Goal: Information Seeking & Learning: Learn about a topic

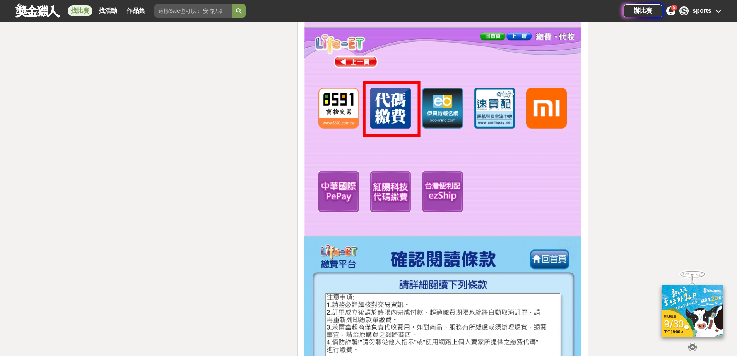
scroll to position [9869, 0]
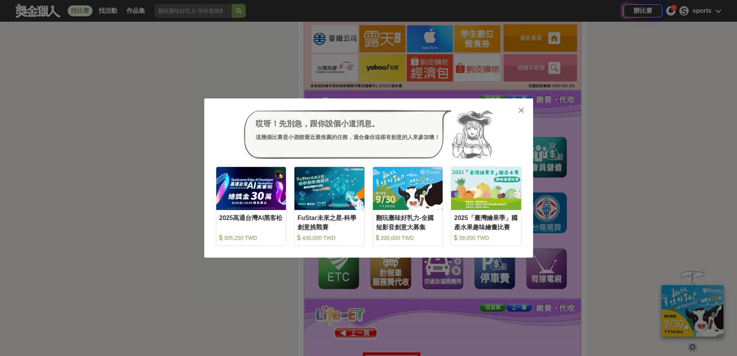
click at [522, 111] on icon at bounding box center [521, 110] width 6 height 8
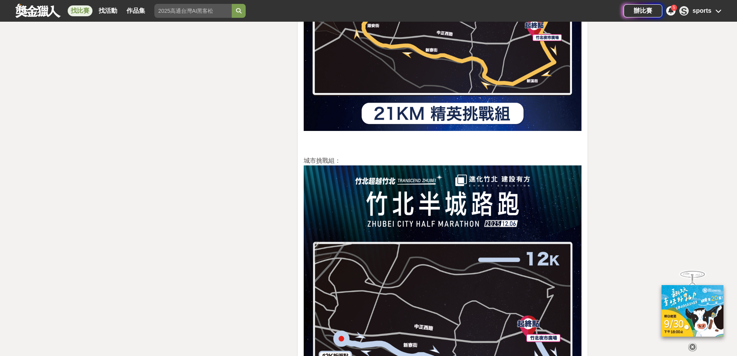
scroll to position [1548, 0]
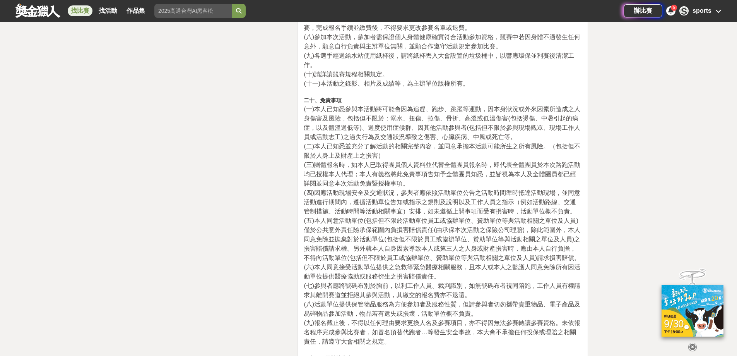
scroll to position [12353, 0]
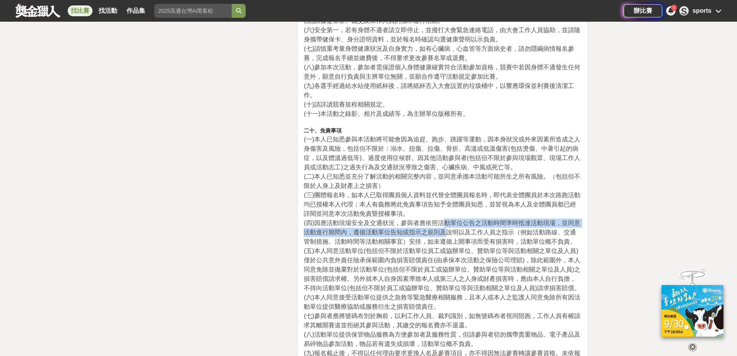
drag, startPoint x: 445, startPoint y: 136, endPoint x: 603, endPoint y: 165, distance: 161.3
click at [446, 219] on span "(四)因應活動現場安全及交通狀況，參與者應依照活動單位公告之活動時間準時抵達活動現場，並同意活動進行期間內，遵循活動單位告知或指示之規則及說明以及工作人員之指…" at bounding box center [442, 231] width 277 height 25
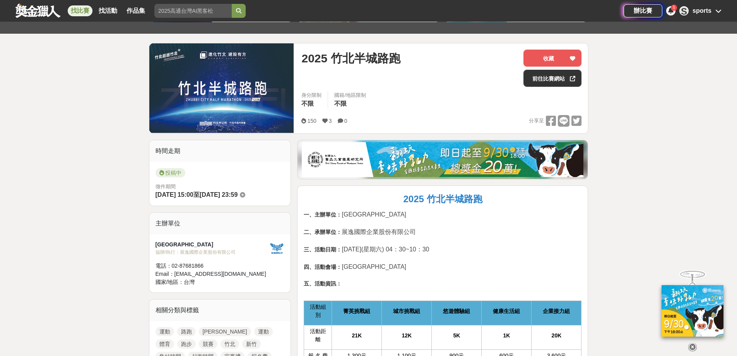
scroll to position [0, 0]
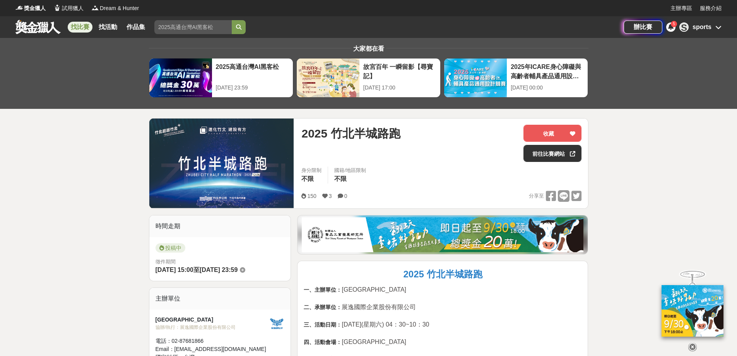
drag, startPoint x: 206, startPoint y: 253, endPoint x: 176, endPoint y: 204, distance: 57.5
click at [206, 253] on div "投稿中" at bounding box center [220, 249] width 129 height 12
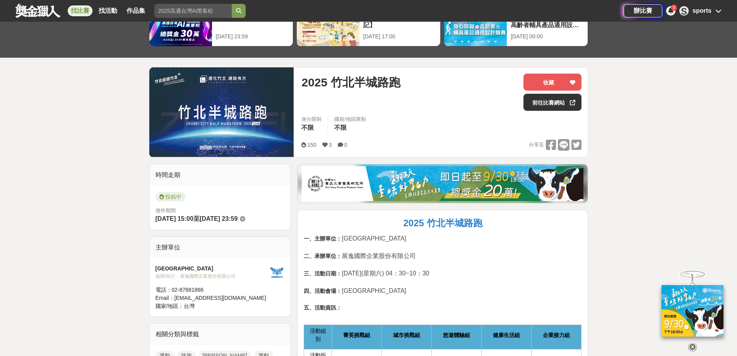
scroll to position [116, 0]
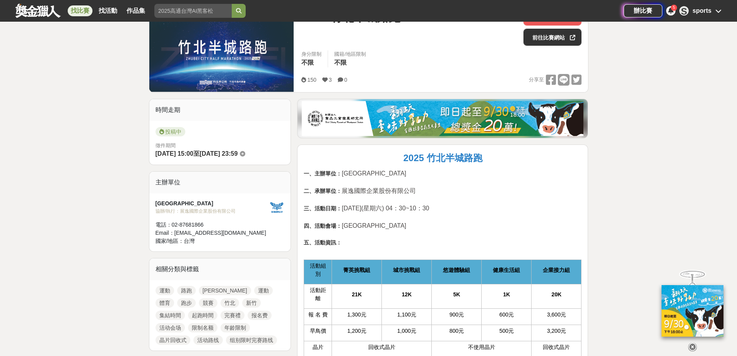
drag, startPoint x: 498, startPoint y: 214, endPoint x: 387, endPoint y: 214, distance: 111.4
click at [496, 212] on p "一、主辦單位： 竹北市公所 二、承辦單位： 展逸國際企業股份有限公司 三、活動日期： [DATE](星期六) 04：30~10：30 四、活動會場： [GEO…" at bounding box center [443, 212] width 278 height 86
drag, startPoint x: 101, startPoint y: 163, endPoint x: 134, endPoint y: 21, distance: 146.6
